Goal: Navigation & Orientation: Find specific page/section

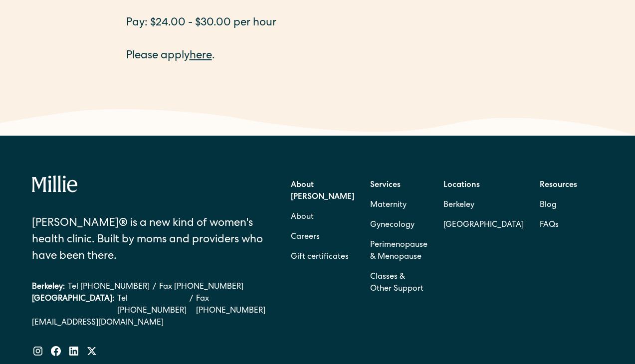
scroll to position [1800, 0]
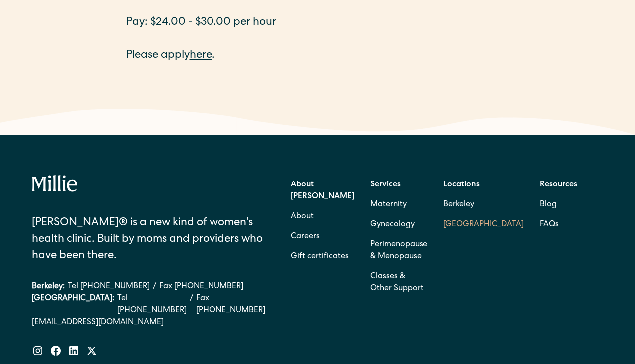
click at [488, 215] on link "[GEOGRAPHIC_DATA]" at bounding box center [483, 225] width 80 height 20
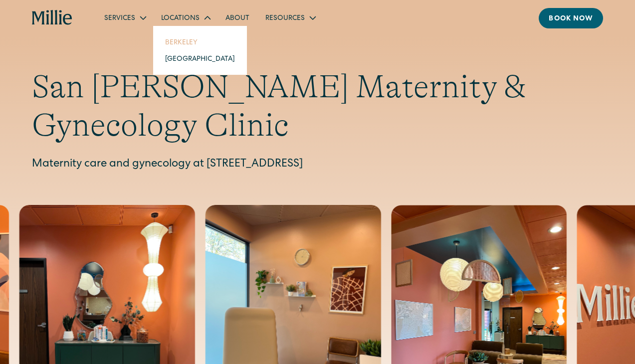
click at [187, 41] on link "Berkeley" at bounding box center [200, 42] width 86 height 16
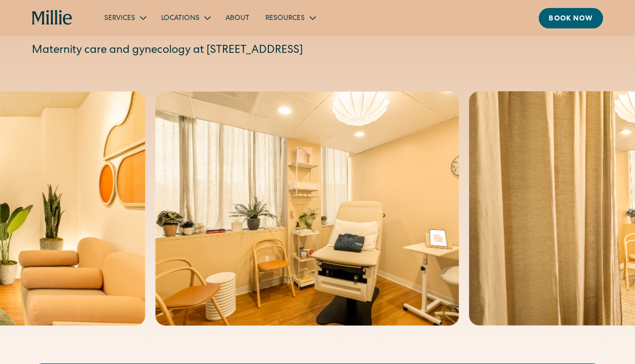
scroll to position [72, 0]
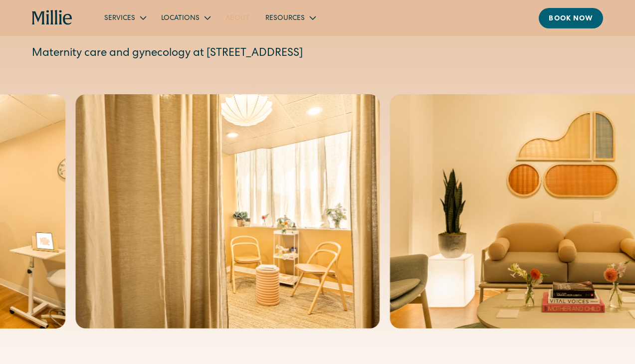
click at [233, 15] on link "About" at bounding box center [237, 17] width 40 height 16
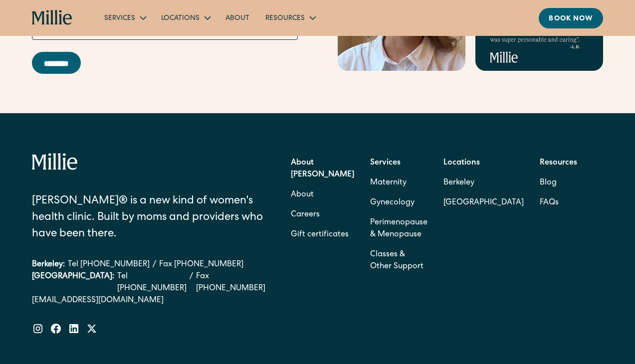
scroll to position [3093, 0]
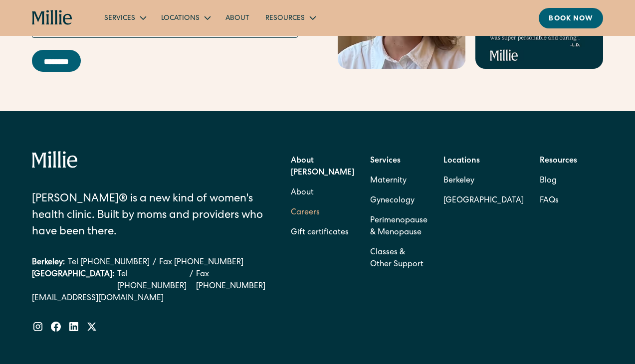
click at [320, 203] on link "Careers" at bounding box center [305, 213] width 29 height 20
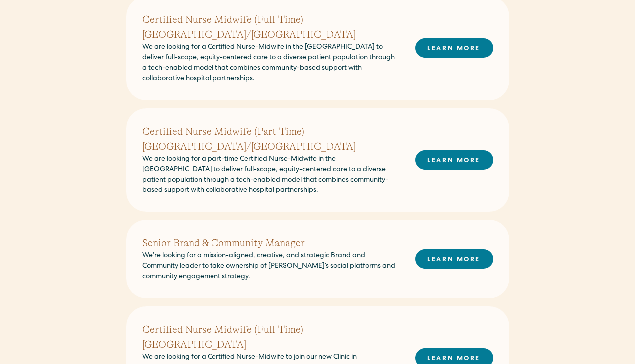
scroll to position [525, 0]
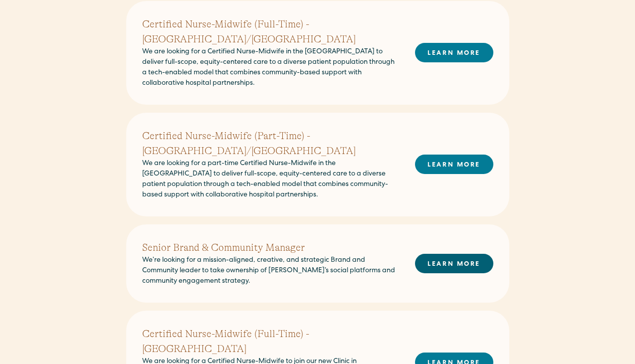
click at [464, 254] on link "LEARN MORE" at bounding box center [454, 263] width 78 height 19
